Goal: Transaction & Acquisition: Purchase product/service

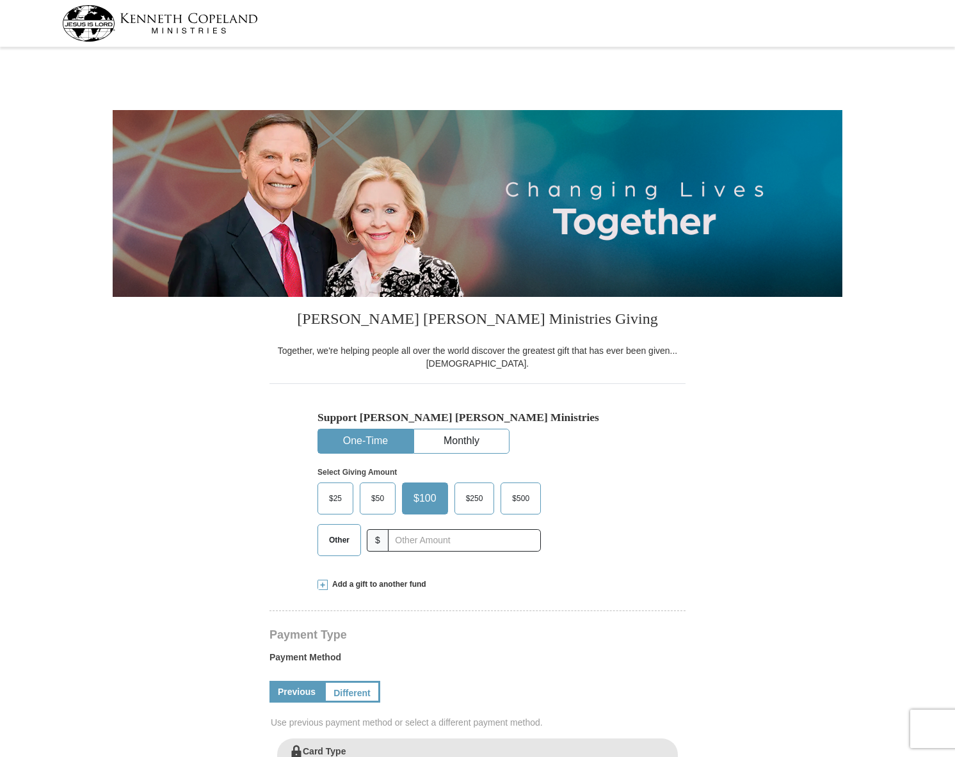
select select "[GEOGRAPHIC_DATA]"
click at [400, 537] on input "text" at bounding box center [464, 540] width 142 height 22
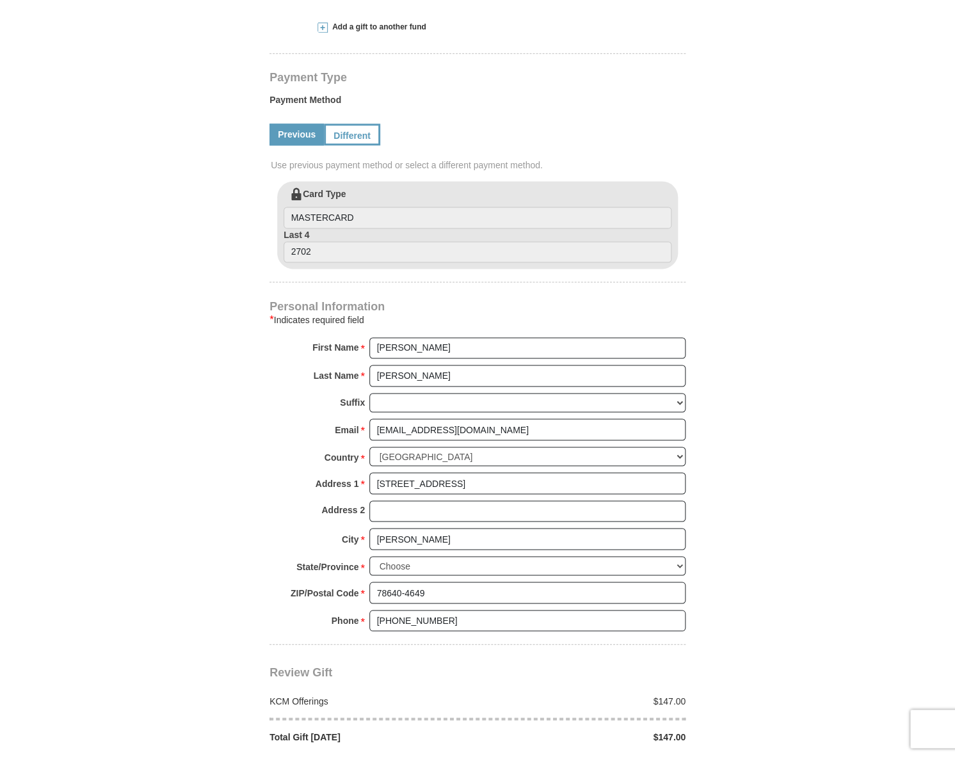
scroll to position [563, 0]
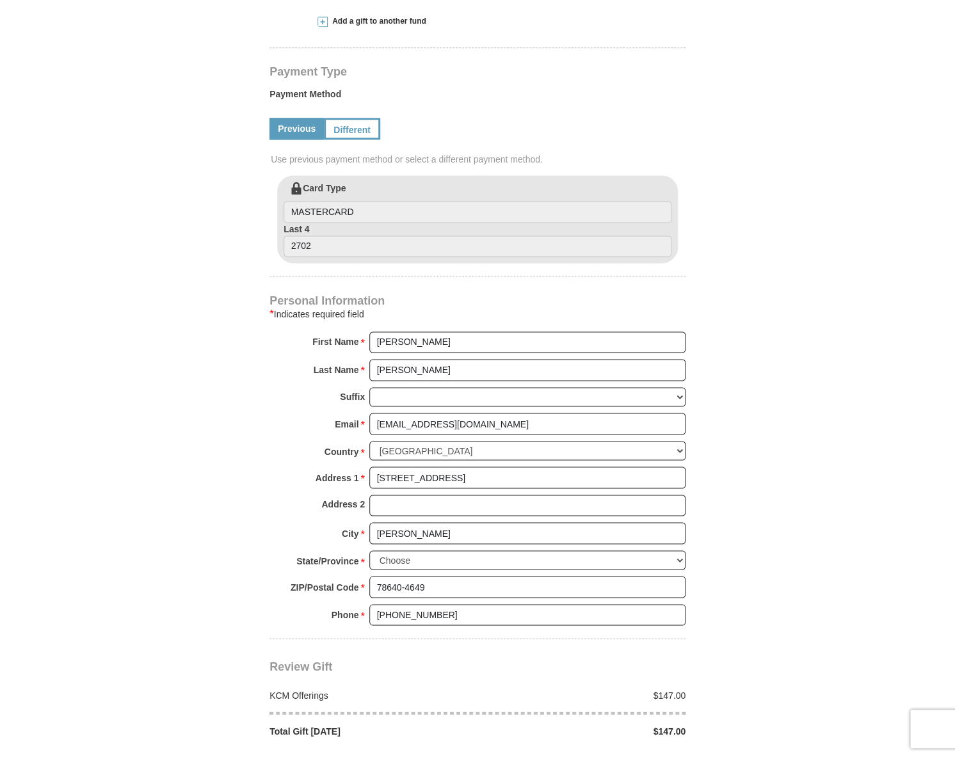
type input "147"
click at [374, 339] on input "Bertha" at bounding box center [527, 341] width 316 height 22
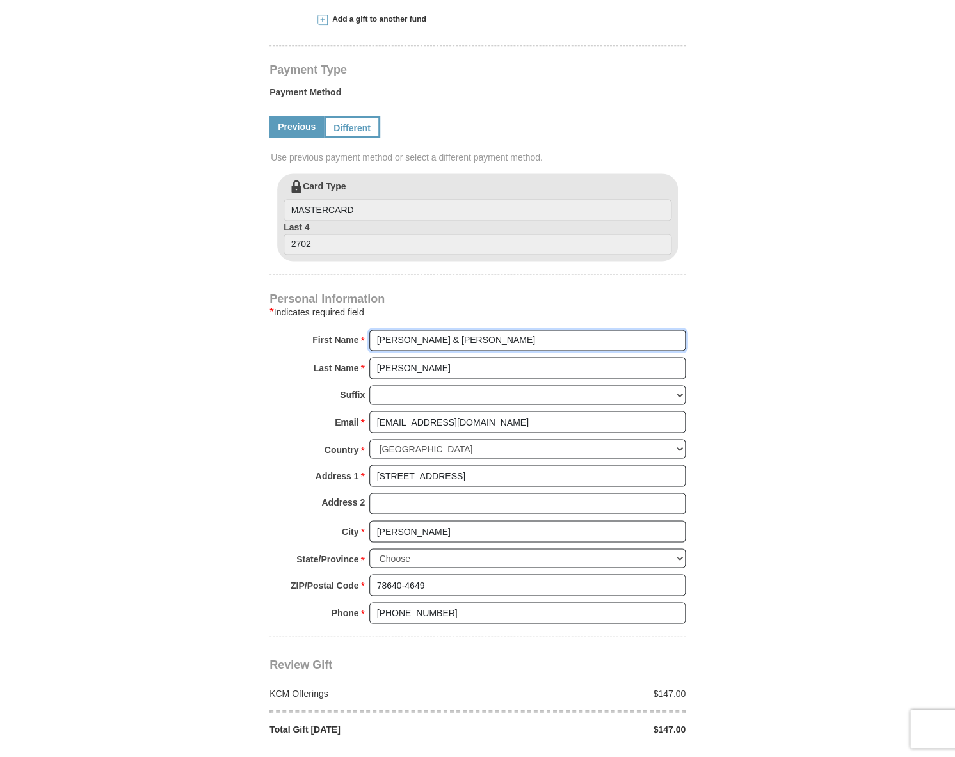
click at [449, 346] on input "Henry & Bertha" at bounding box center [527, 341] width 316 height 22
type input "Henry & Bertha"
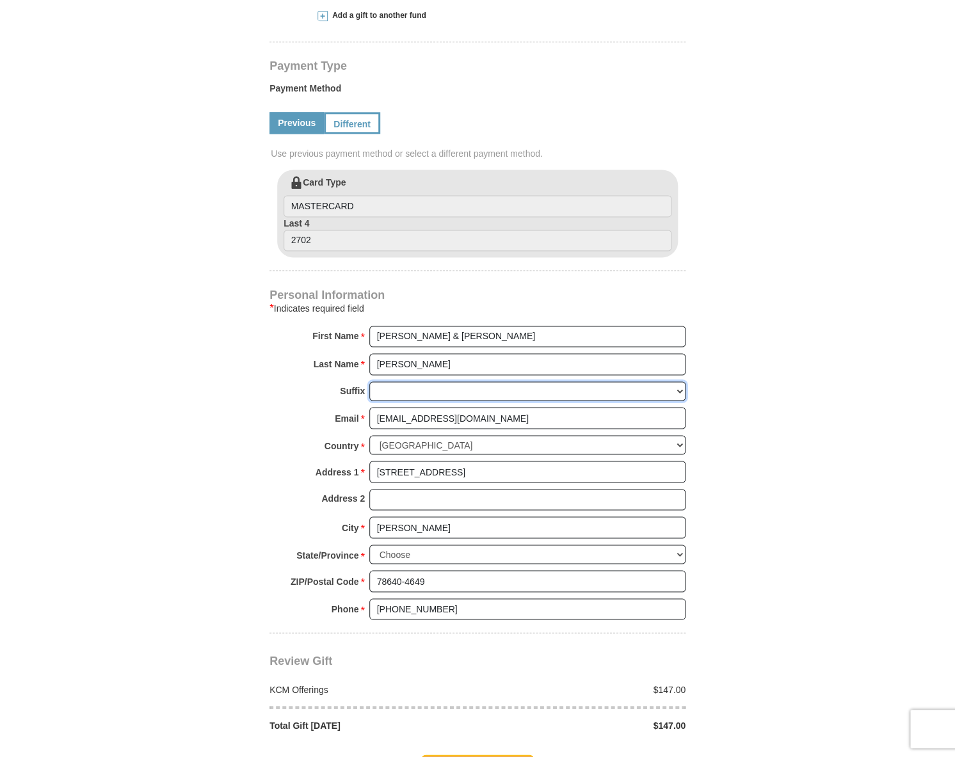
scroll to position [570, 0]
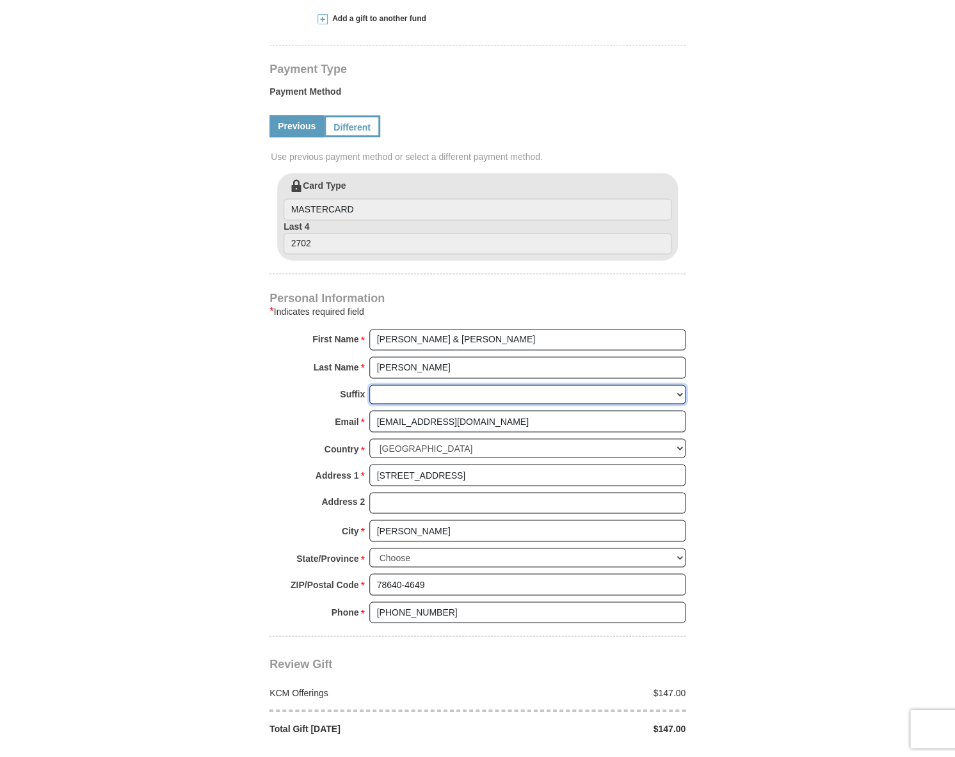
select select "Jr"
click option "Jr" at bounding box center [0, 0] width 0 height 0
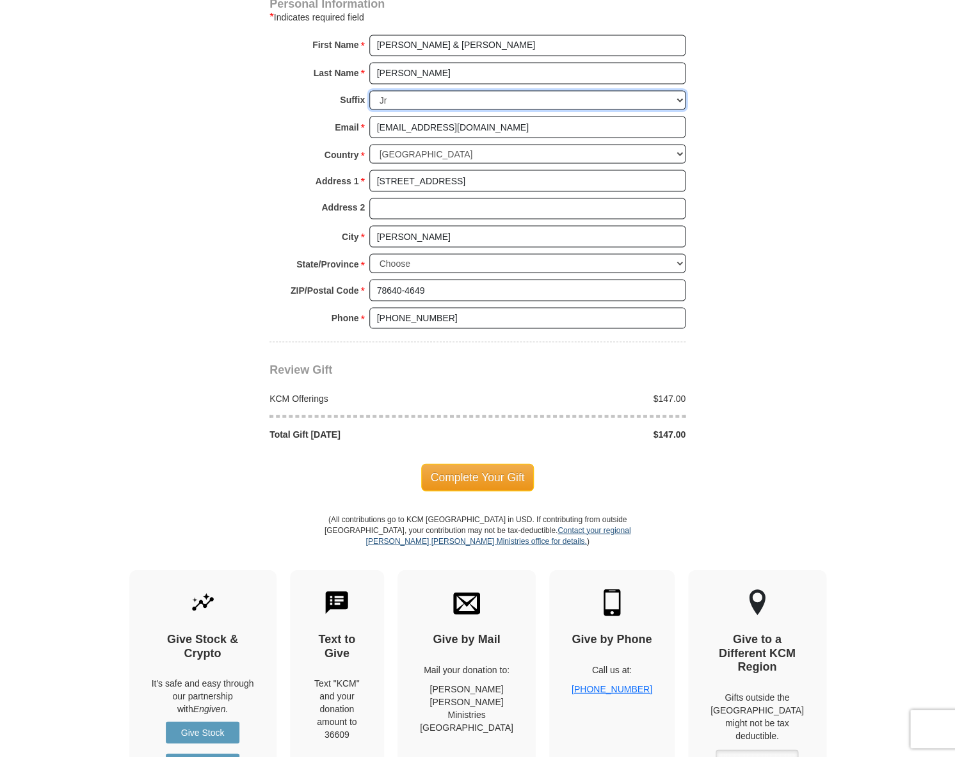
scroll to position [861, 0]
click at [454, 472] on span "Complete Your Gift" at bounding box center [477, 476] width 113 height 27
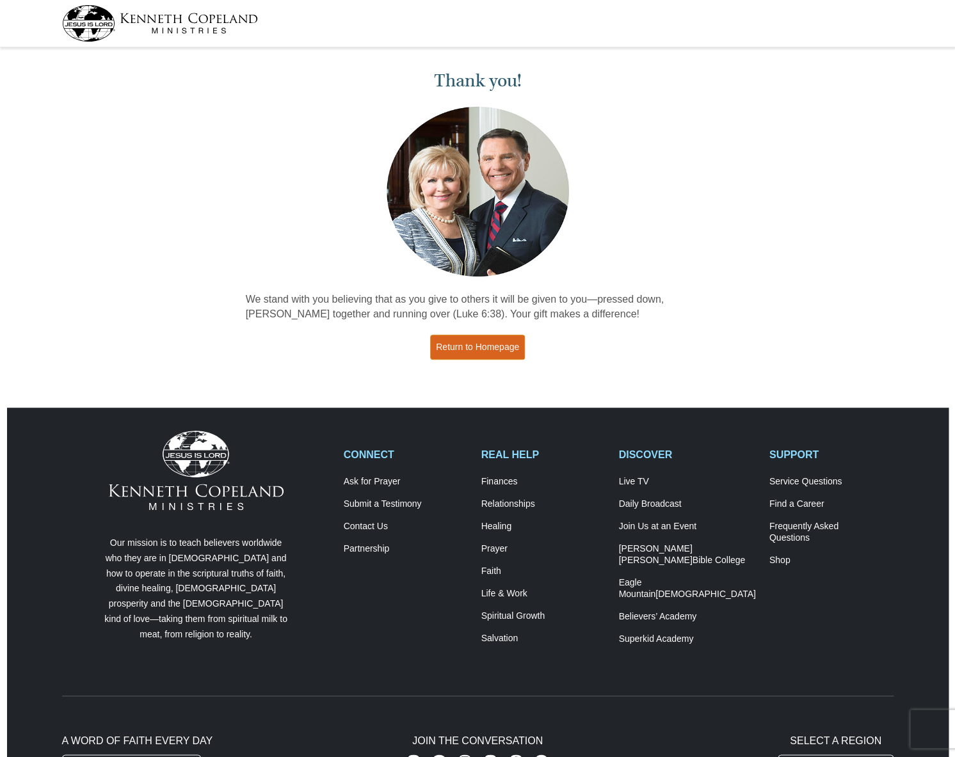
click at [484, 348] on link "Return to Homepage" at bounding box center [477, 347] width 95 height 25
